Goal: Task Accomplishment & Management: Manage account settings

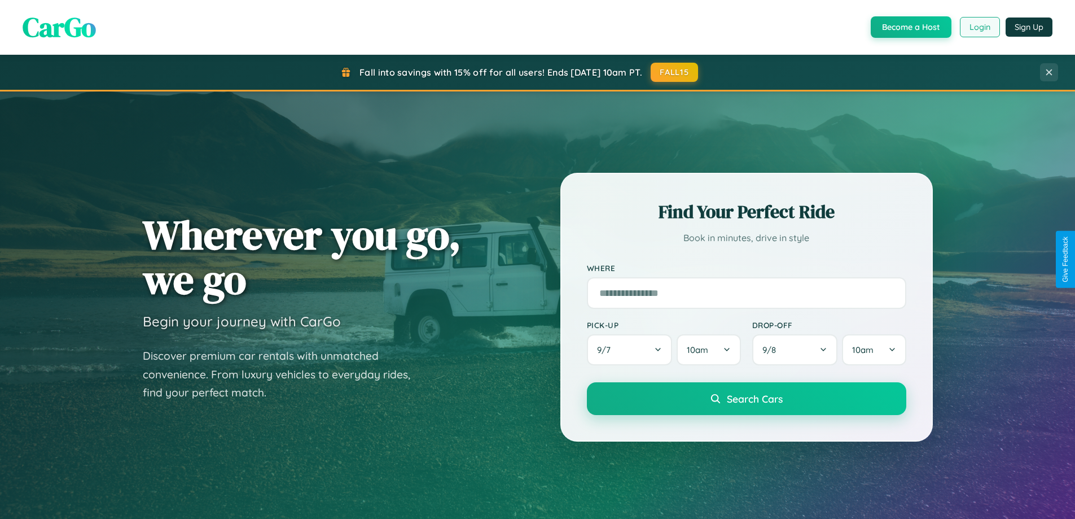
click at [979, 27] on button "Login" at bounding box center [980, 27] width 40 height 20
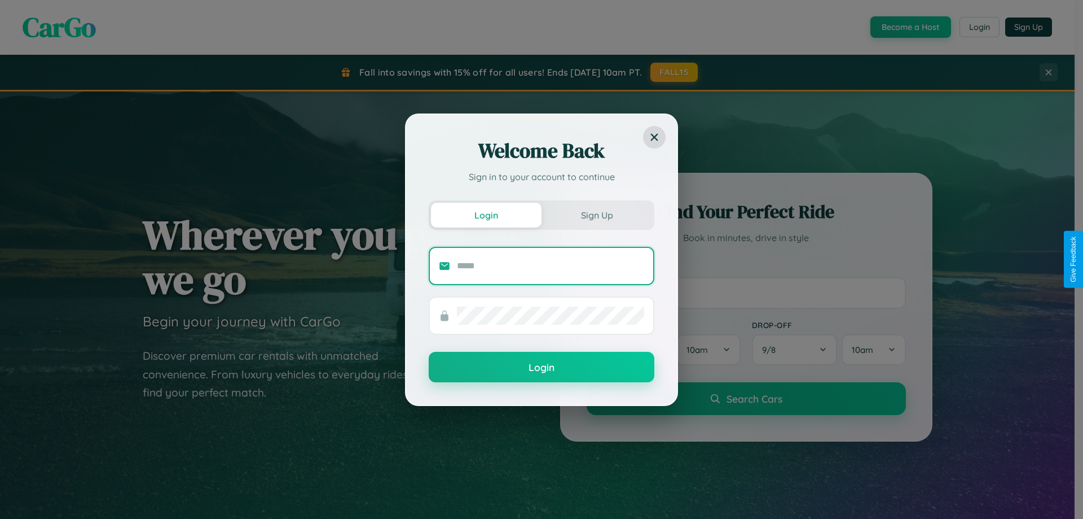
click at [551, 265] on input "text" at bounding box center [550, 266] width 187 height 18
type input "**********"
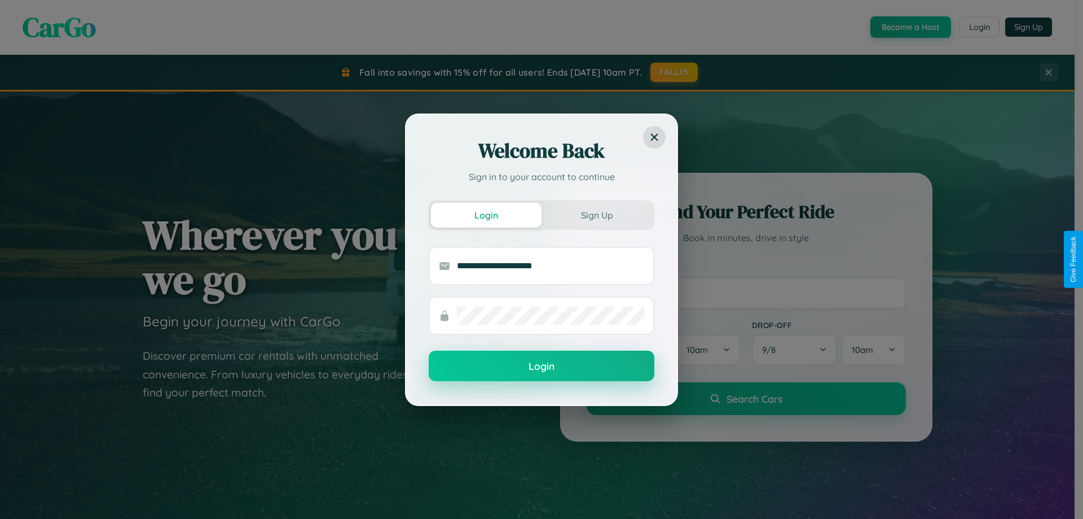
click at [542, 366] on button "Login" at bounding box center [542, 365] width 226 height 30
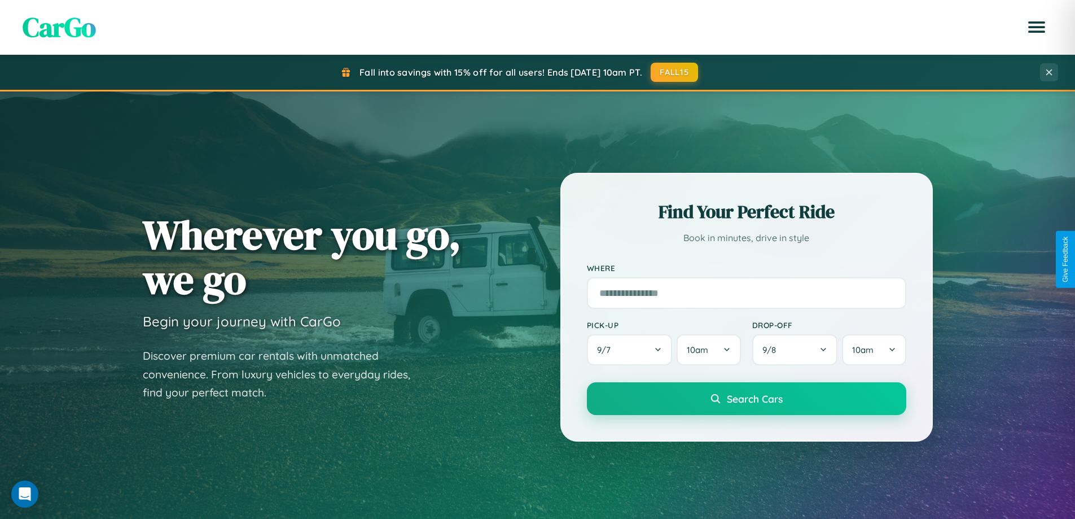
scroll to position [776, 0]
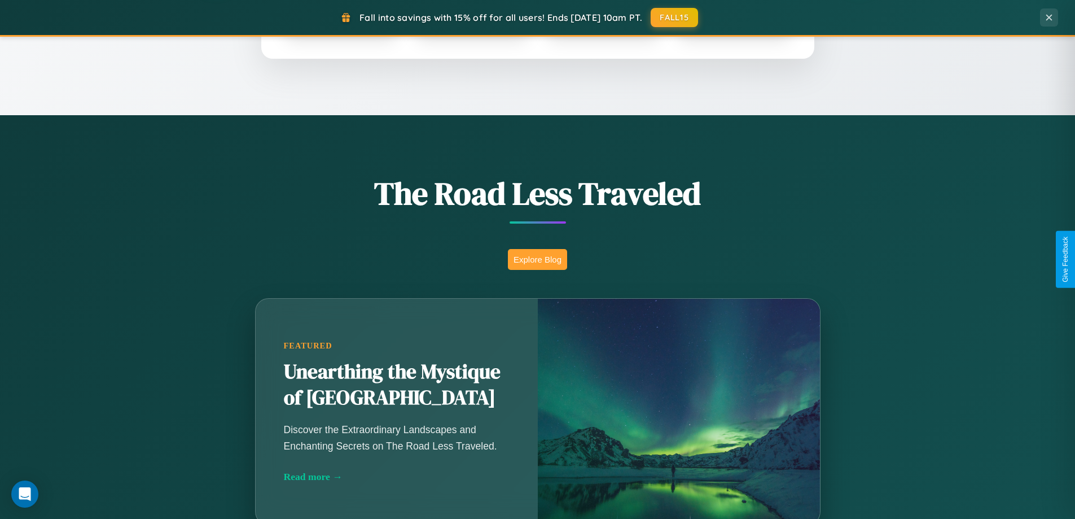
click at [537, 259] on button "Explore Blog" at bounding box center [537, 259] width 59 height 21
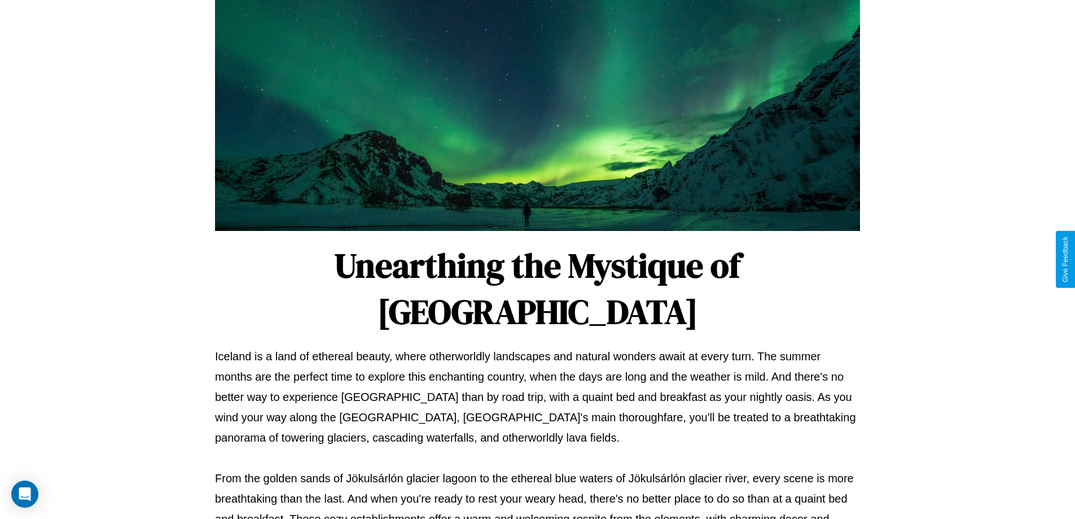
scroll to position [365, 0]
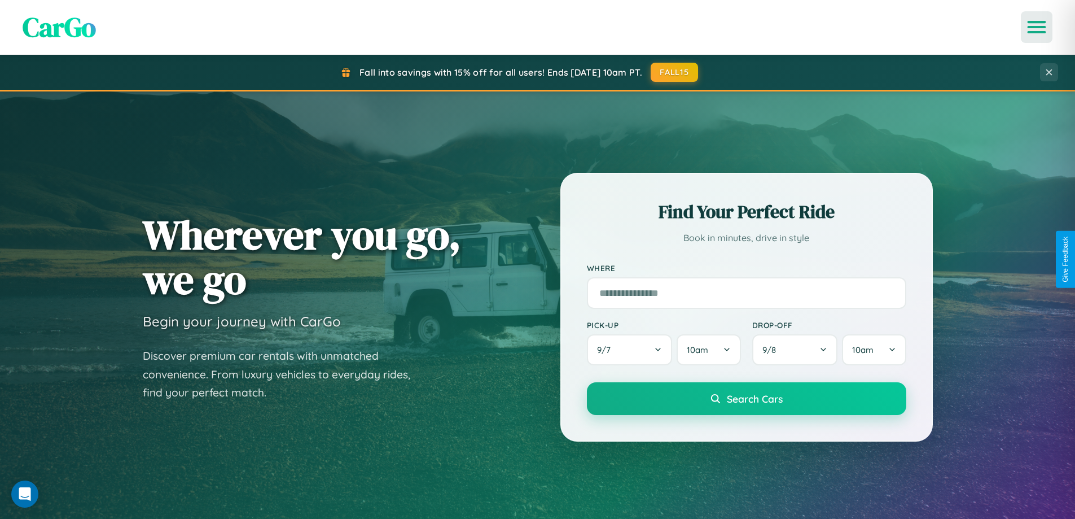
click at [1037, 27] on icon "Open menu" at bounding box center [1037, 27] width 16 height 10
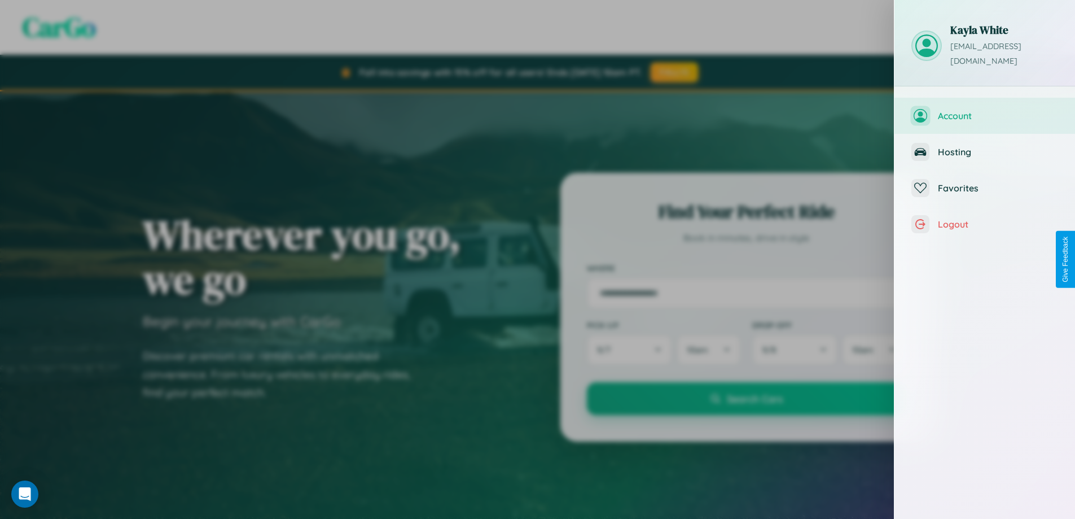
click at [985, 110] on span "Account" at bounding box center [998, 115] width 120 height 11
